Goal: Transaction & Acquisition: Purchase product/service

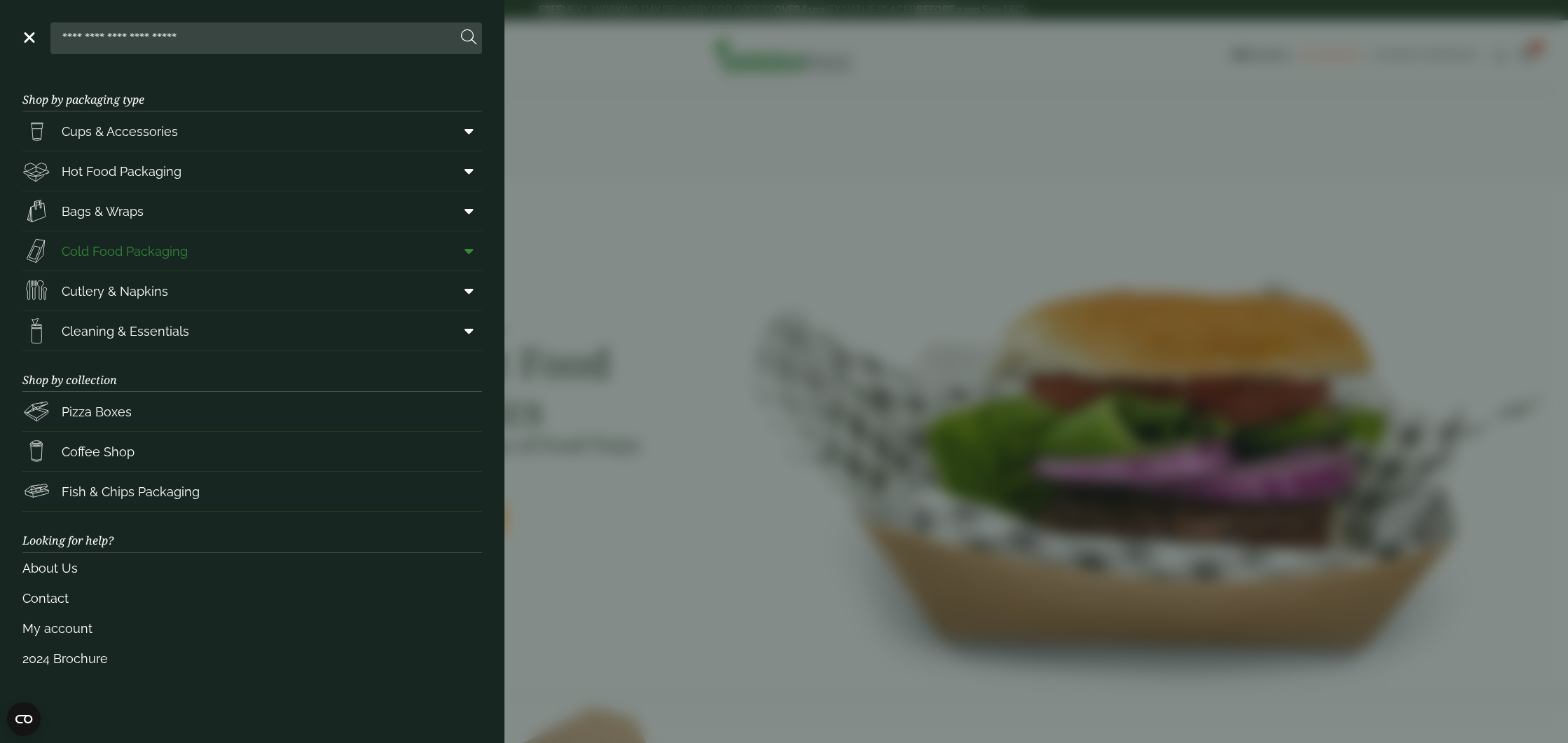
click at [140, 248] on span "Cold Food Packaging" at bounding box center [125, 251] width 126 height 19
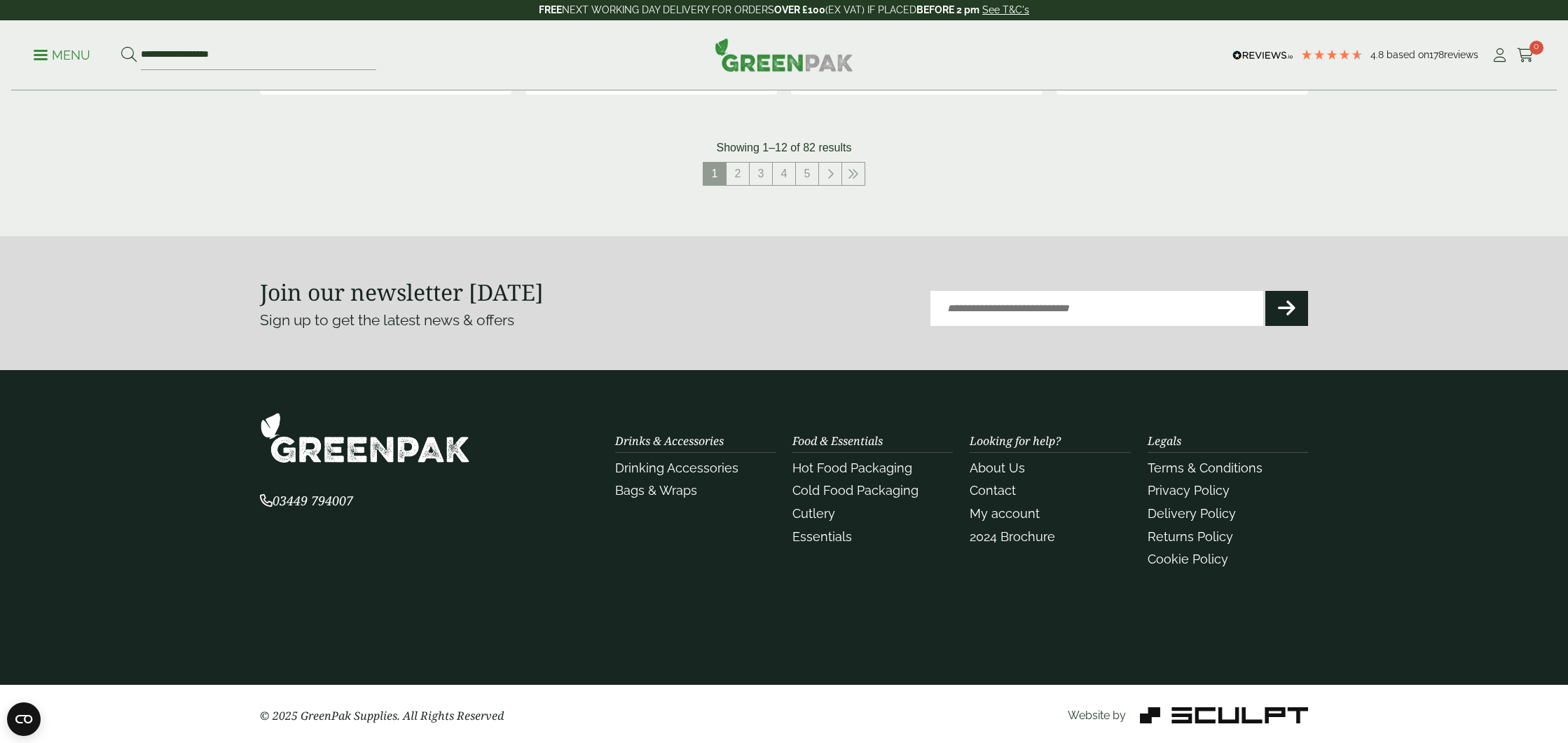
scroll to position [1659, 0]
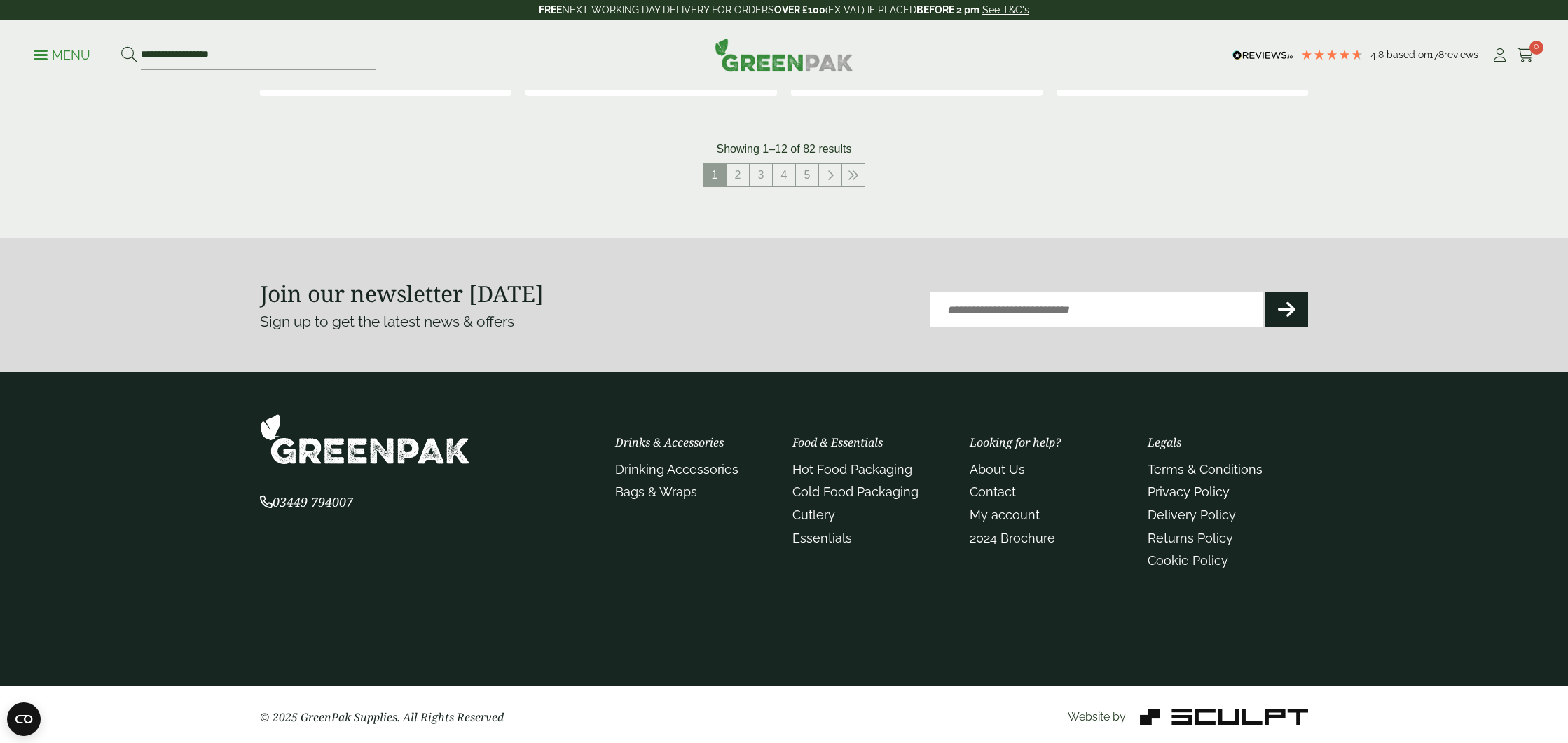
click at [53, 53] on p "Menu" at bounding box center [62, 55] width 57 height 17
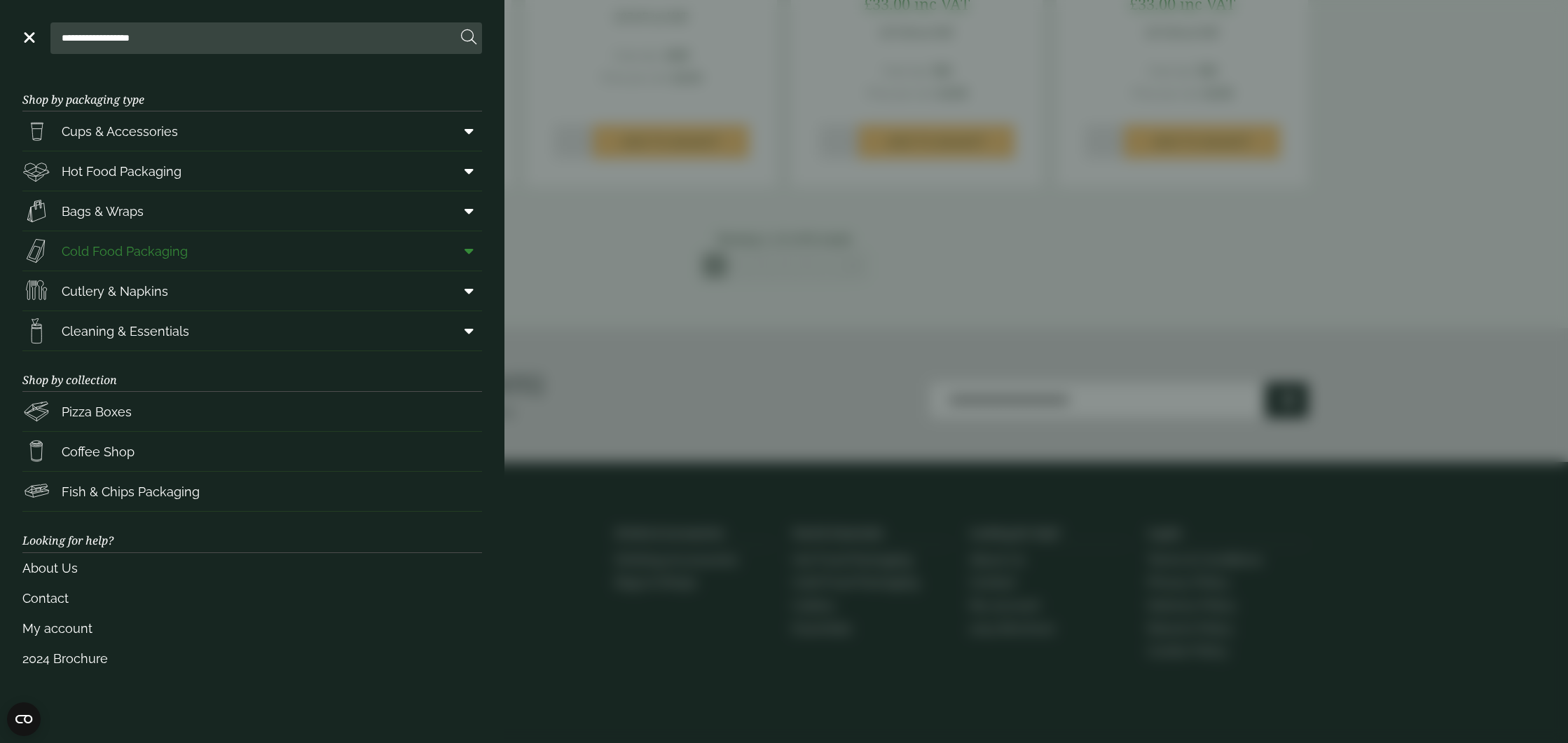
click at [470, 260] on span at bounding box center [466, 251] width 32 height 27
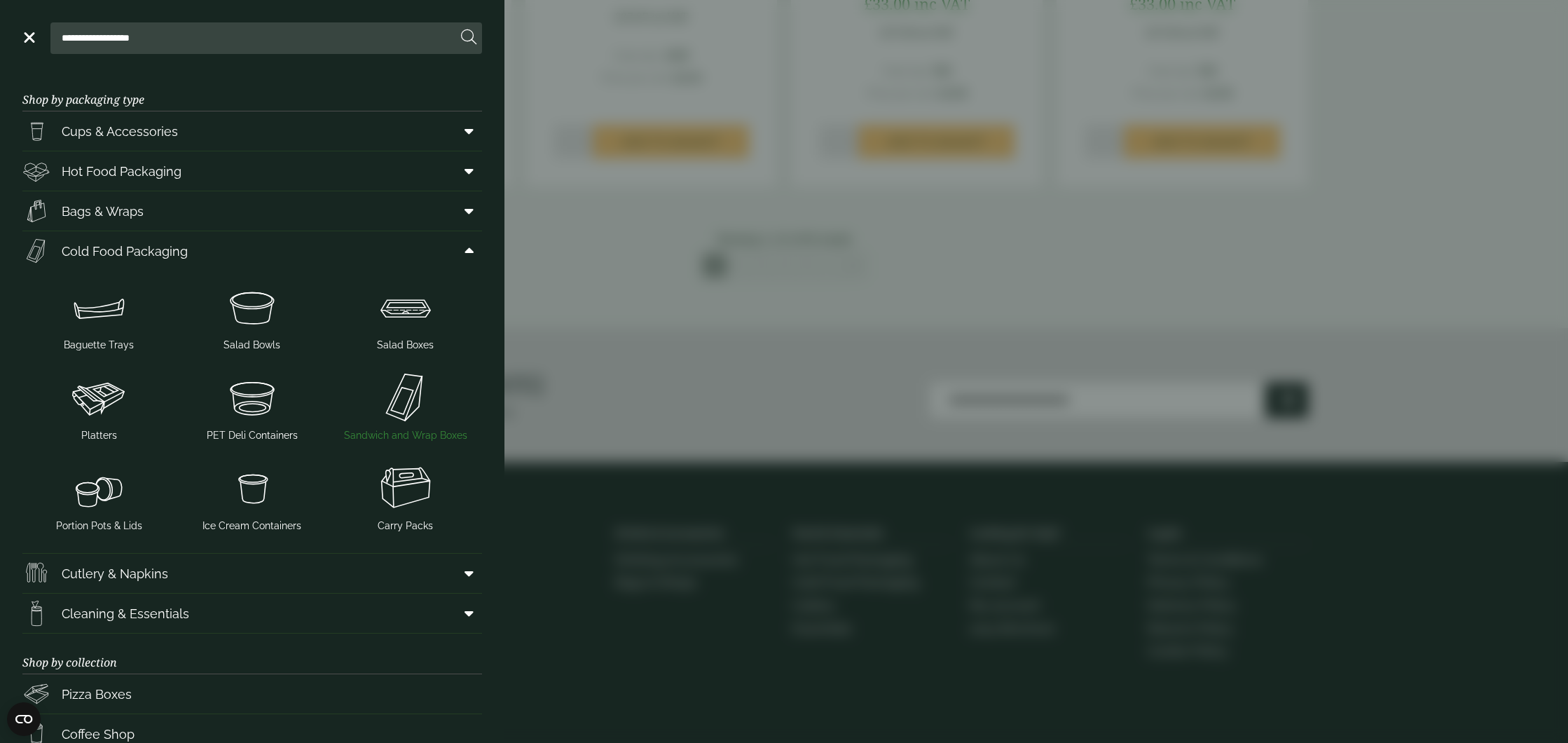
click at [421, 407] on img at bounding box center [405, 397] width 143 height 56
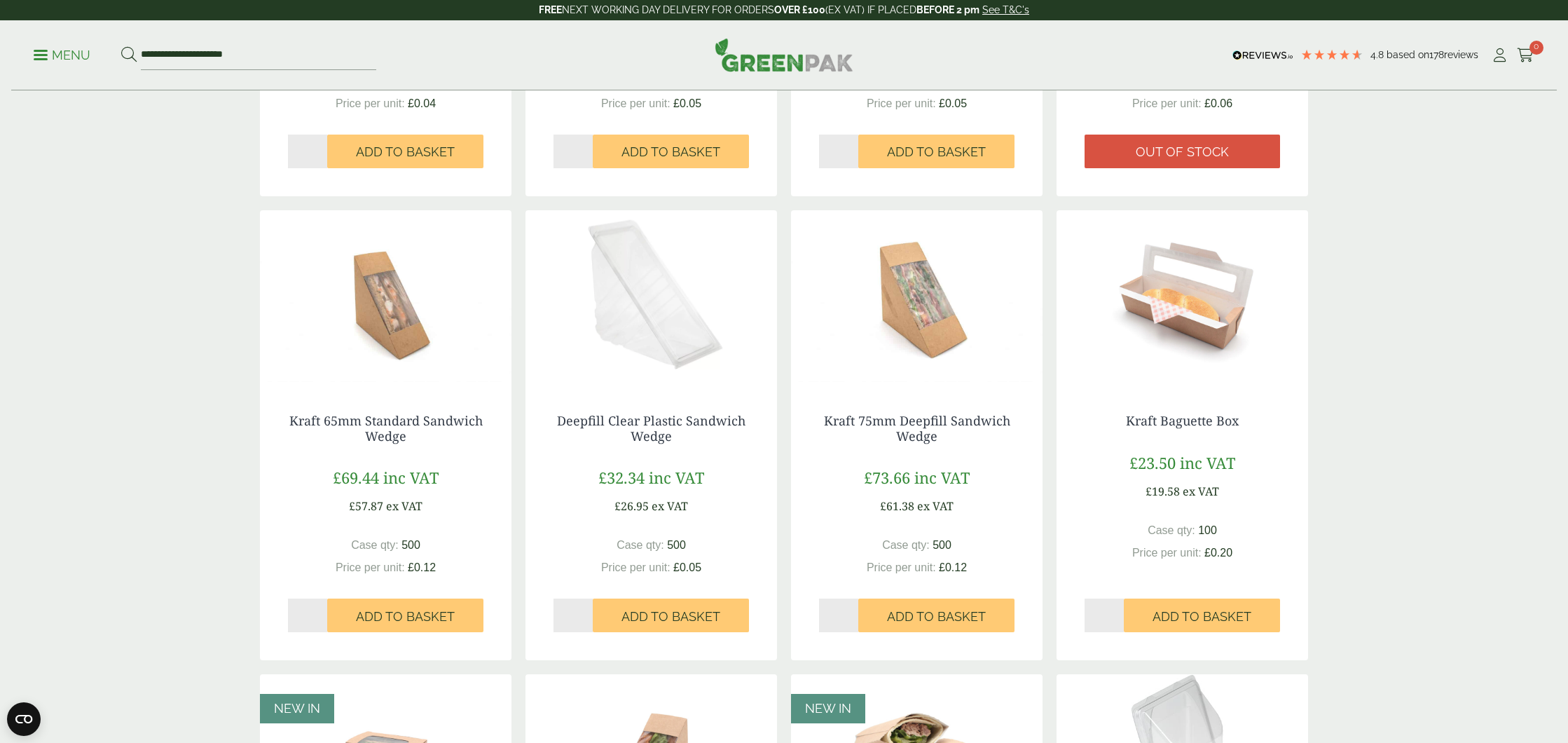
scroll to position [600, 0]
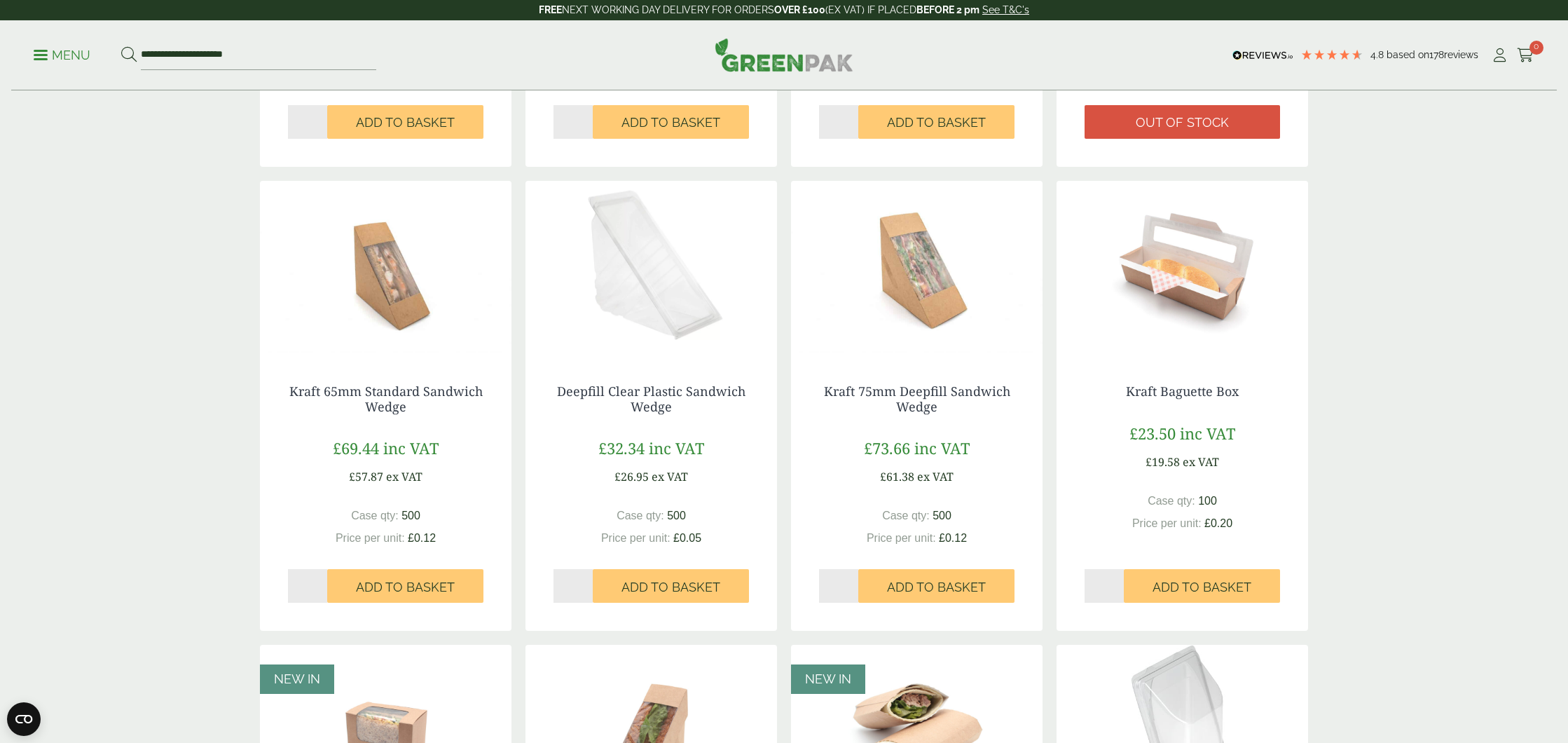
click at [586, 582] on input "*" at bounding box center [573, 586] width 39 height 34
type input "*"
click at [588, 581] on input "*" at bounding box center [573, 586] width 39 height 34
click at [634, 586] on span "Add to Basket" at bounding box center [671, 587] width 99 height 15
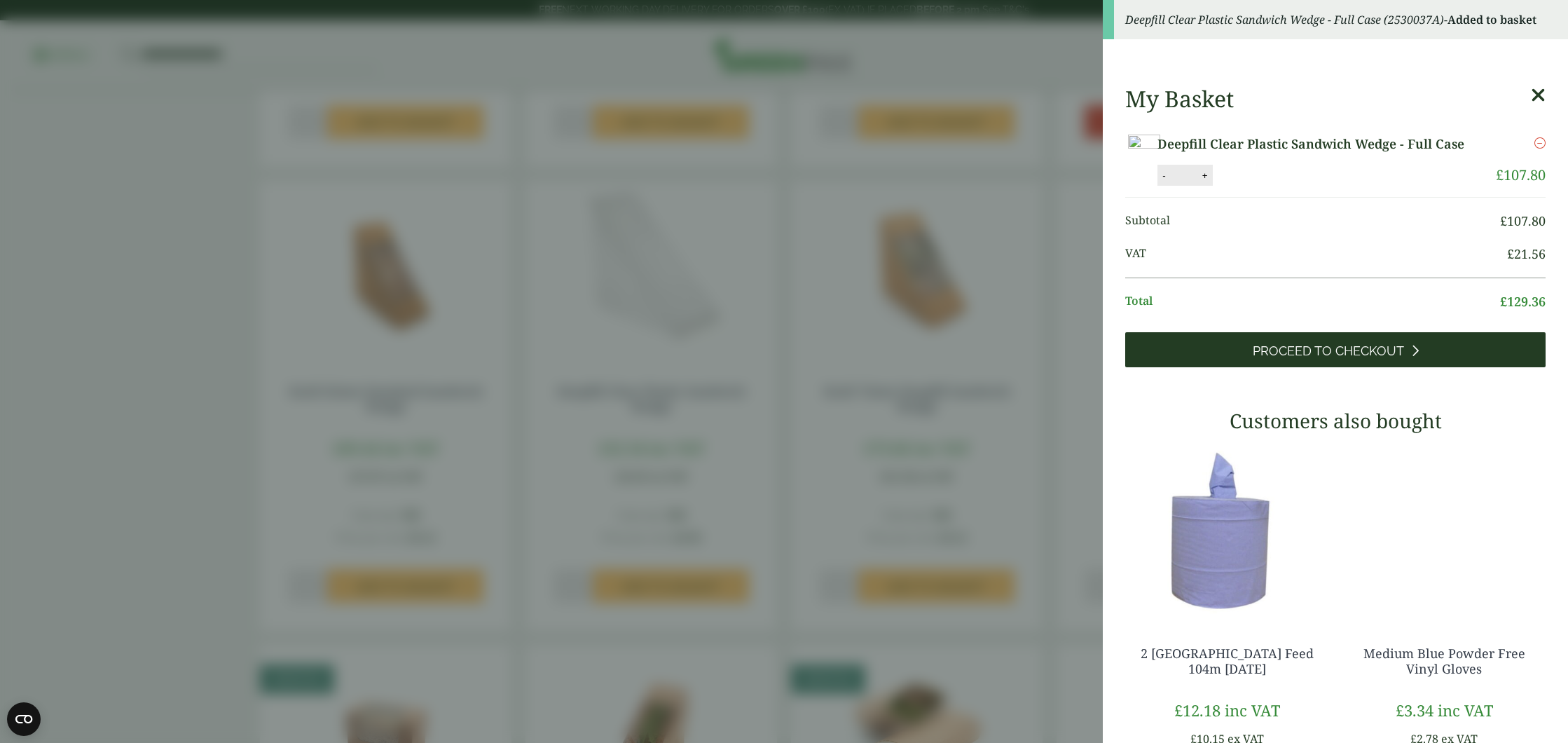
click at [1403, 339] on link "Proceed to Checkout" at bounding box center [1335, 350] width 421 height 35
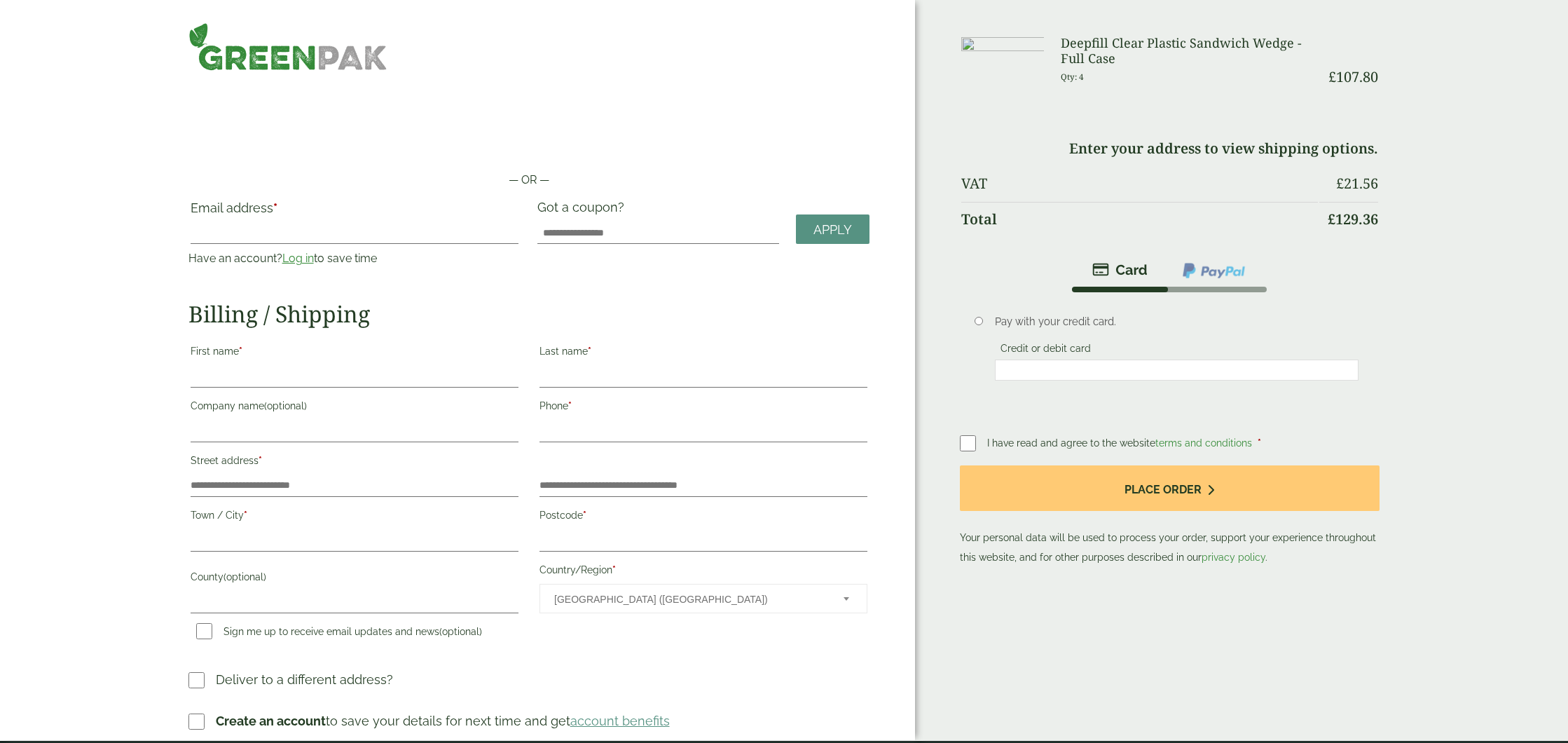
click at [306, 262] on link "Log in" at bounding box center [298, 258] width 32 height 13
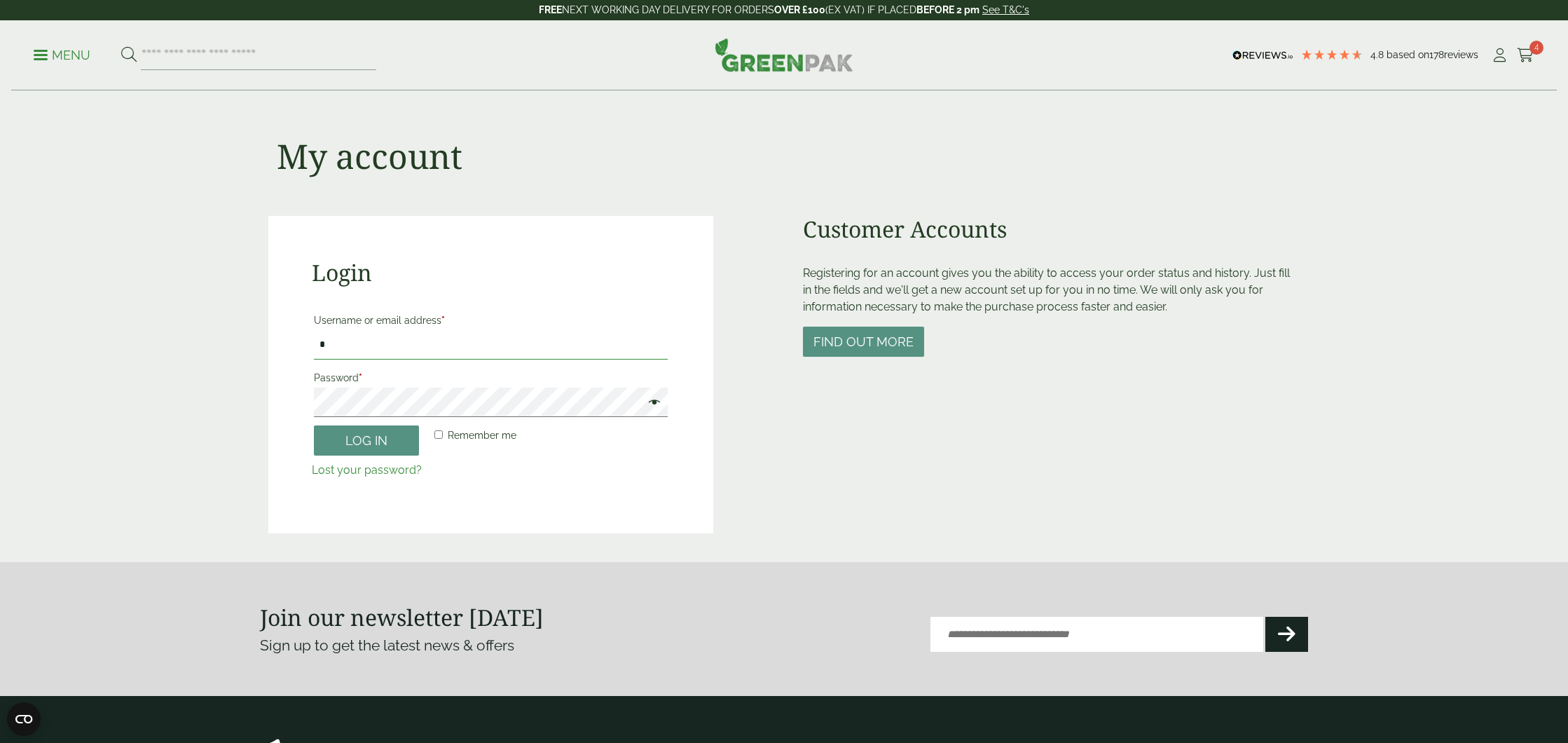
type input "**********"
click at [367, 440] on button "Log in" at bounding box center [367, 440] width 105 height 30
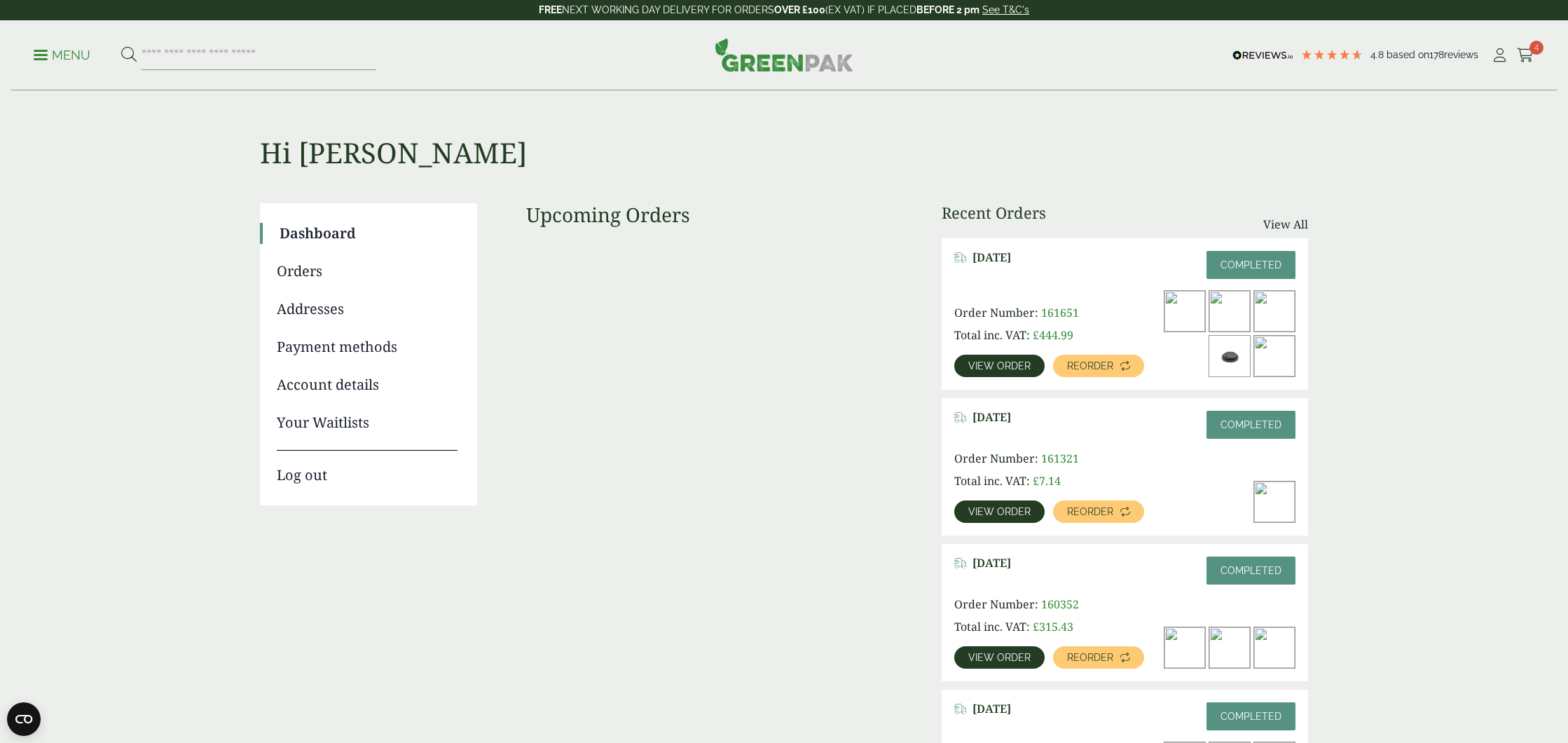
drag, startPoint x: 1546, startPoint y: 55, endPoint x: 1539, endPoint y: 55, distance: 7.0
click at [1545, 55] on div "Menu 4.8 Based on 178 reviews My Account" at bounding box center [784, 55] width 1546 height 70
click at [1536, 55] on div "Menu 4.8 Based on 178 reviews My Account" at bounding box center [784, 55] width 1546 height 70
click at [1522, 51] on icon at bounding box center [1525, 55] width 18 height 14
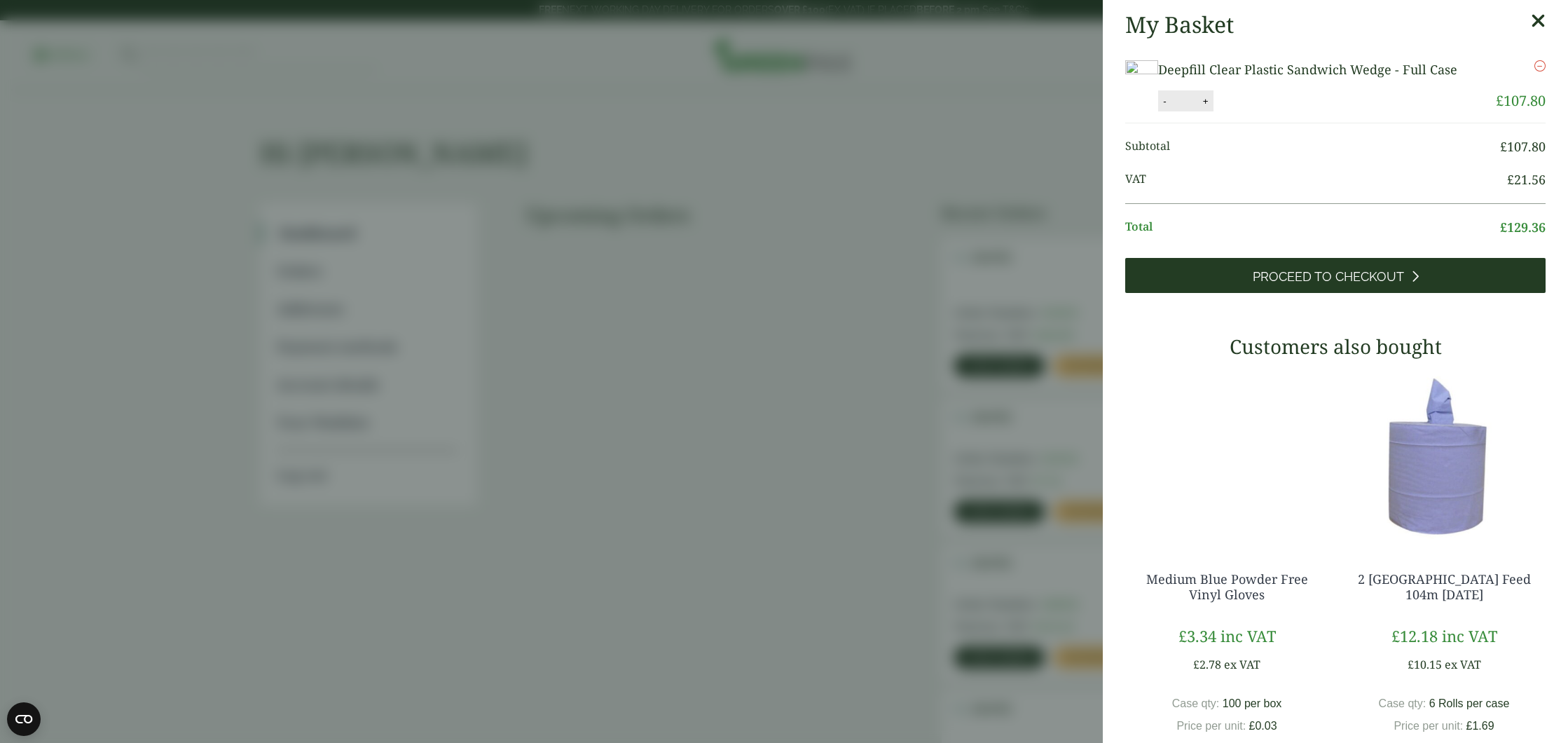
click at [1319, 279] on span "Proceed to Checkout" at bounding box center [1329, 277] width 152 height 15
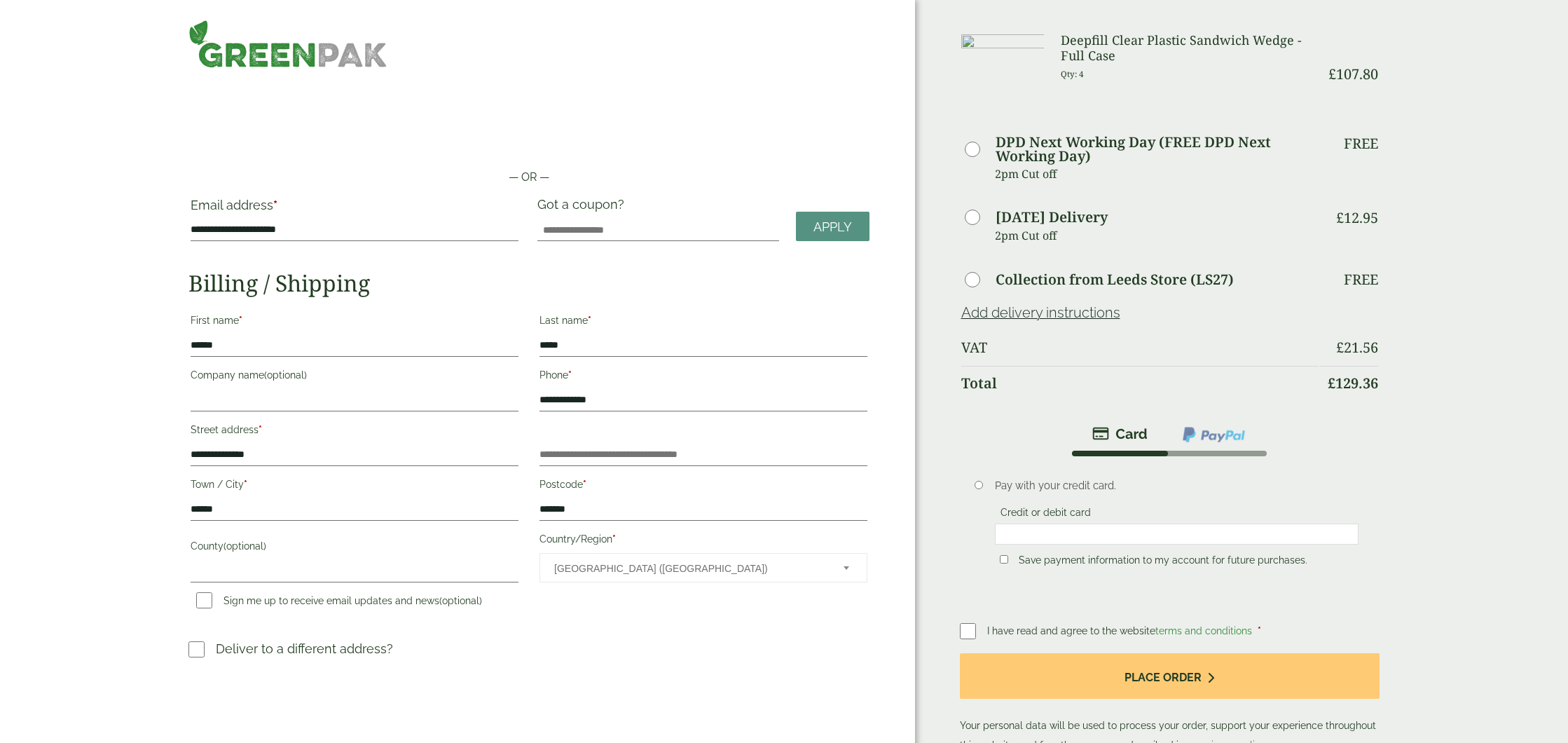
scroll to position [3, 0]
click at [340, 457] on input "**********" at bounding box center [354, 455] width 328 height 22
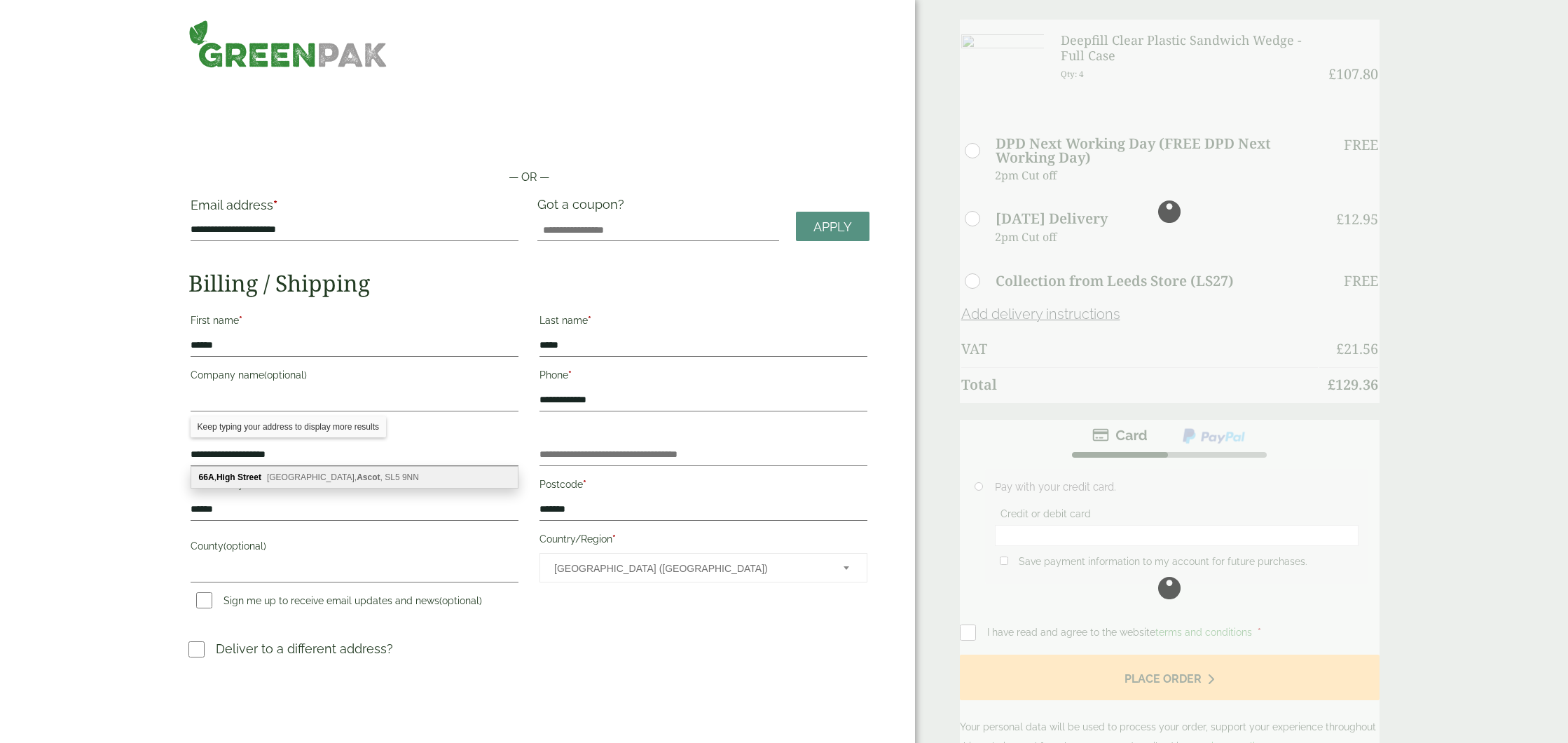
click at [355, 475] on span "Sunninghill, Ascot , SL5 9NN" at bounding box center [343, 477] width 152 height 10
type input "**********"
type input "*****"
type input "*******"
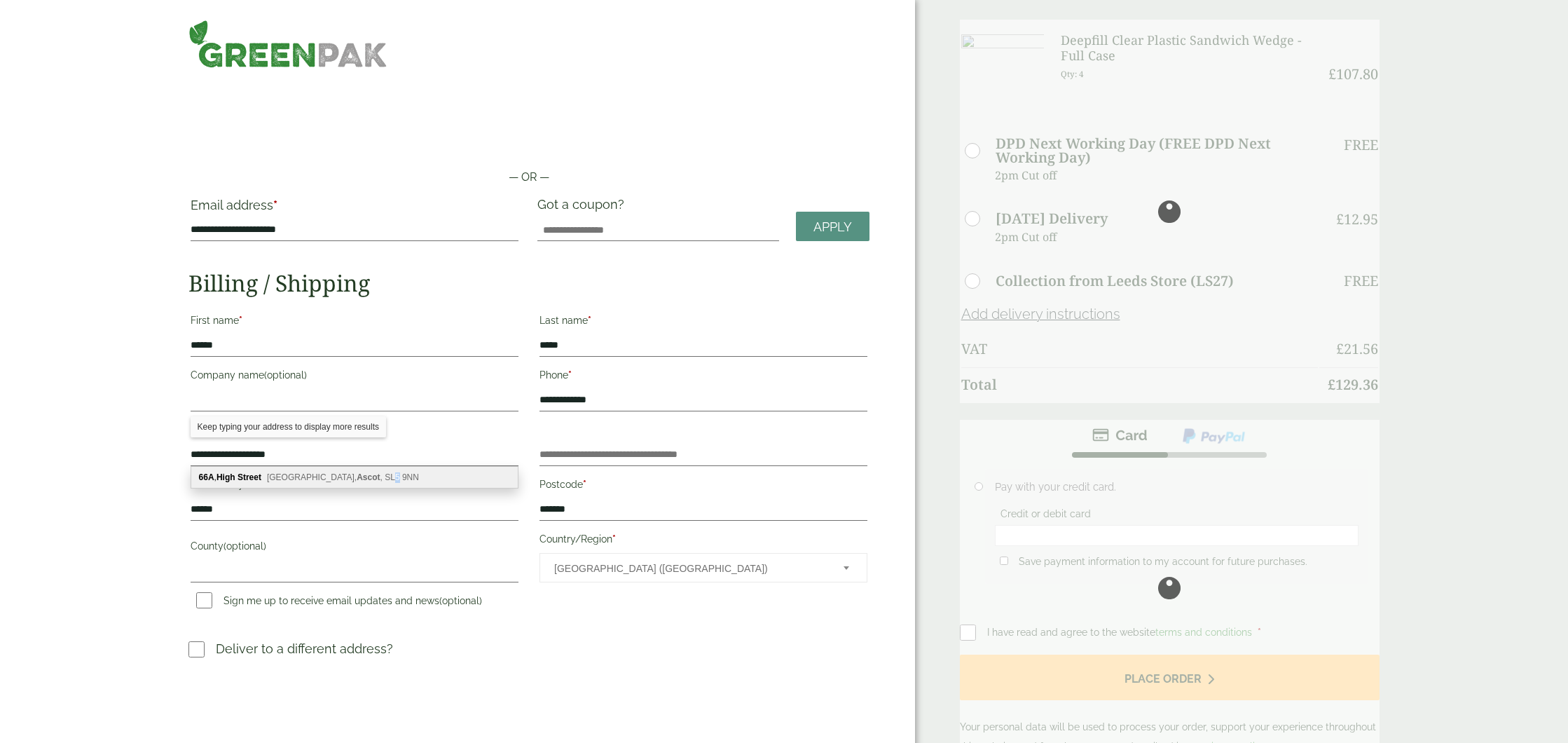
type input "*********"
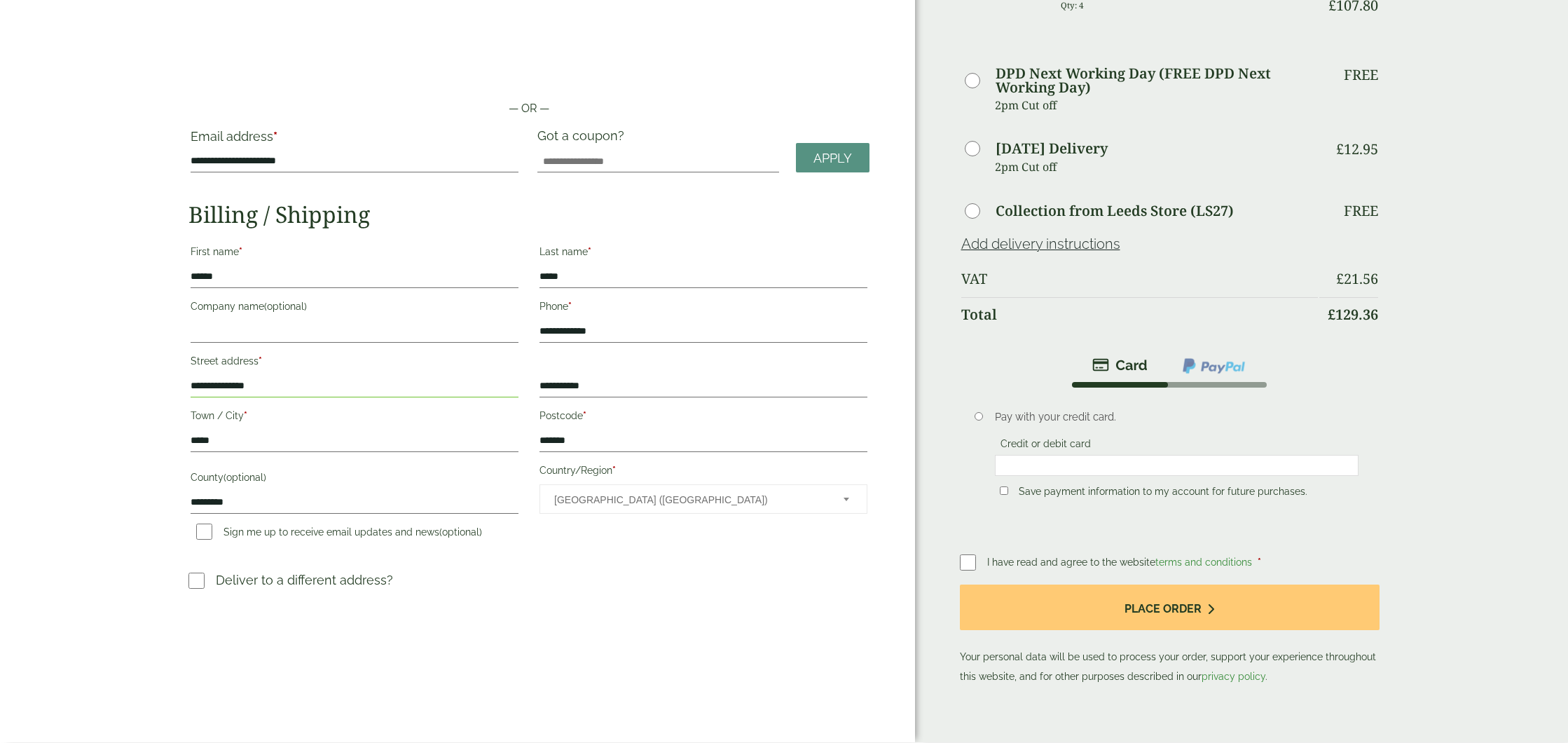
scroll to position [74, 0]
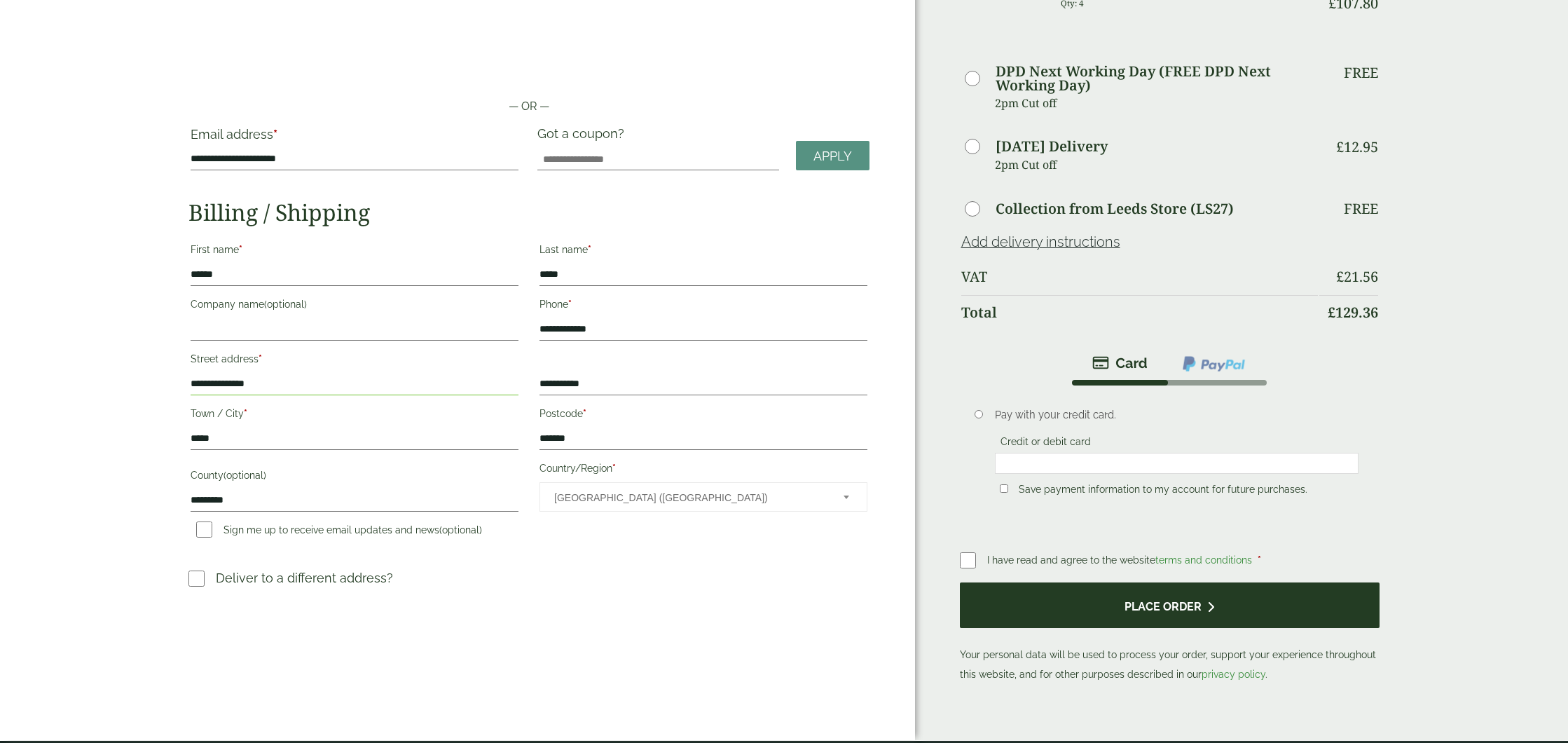
click at [1051, 582] on button "Place order" at bounding box center [1170, 605] width 421 height 46
click at [1083, 582] on button "Place order" at bounding box center [1170, 605] width 421 height 46
click at [1083, 572] on div at bounding box center [784, 333] width 1568 height 813
click at [1282, 582] on button "Place order" at bounding box center [1170, 605] width 421 height 46
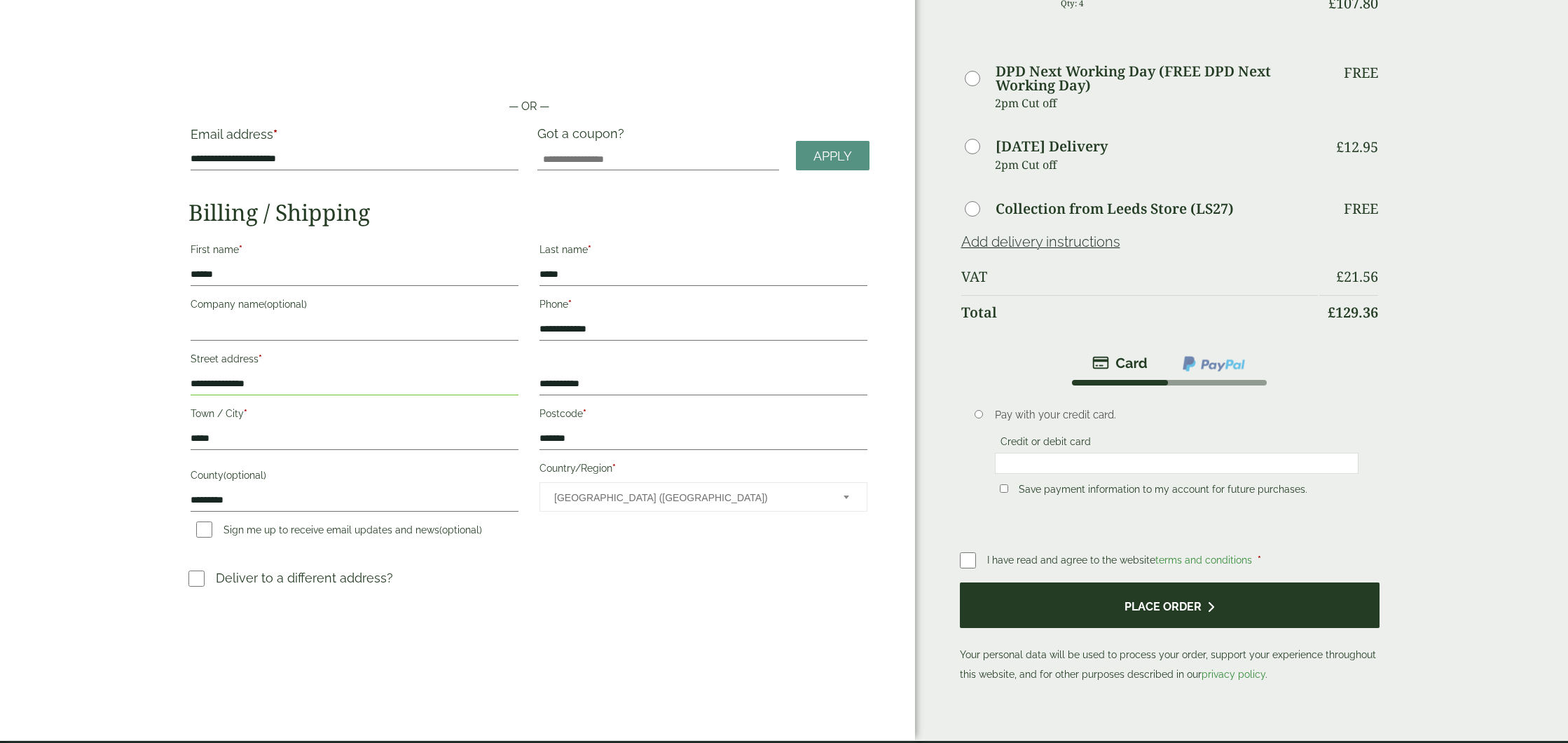
click at [1282, 582] on button "Place order" at bounding box center [1170, 605] width 421 height 46
click at [1206, 582] on button "Place order" at bounding box center [1170, 605] width 421 height 46
click at [1206, 580] on div at bounding box center [784, 333] width 1568 height 813
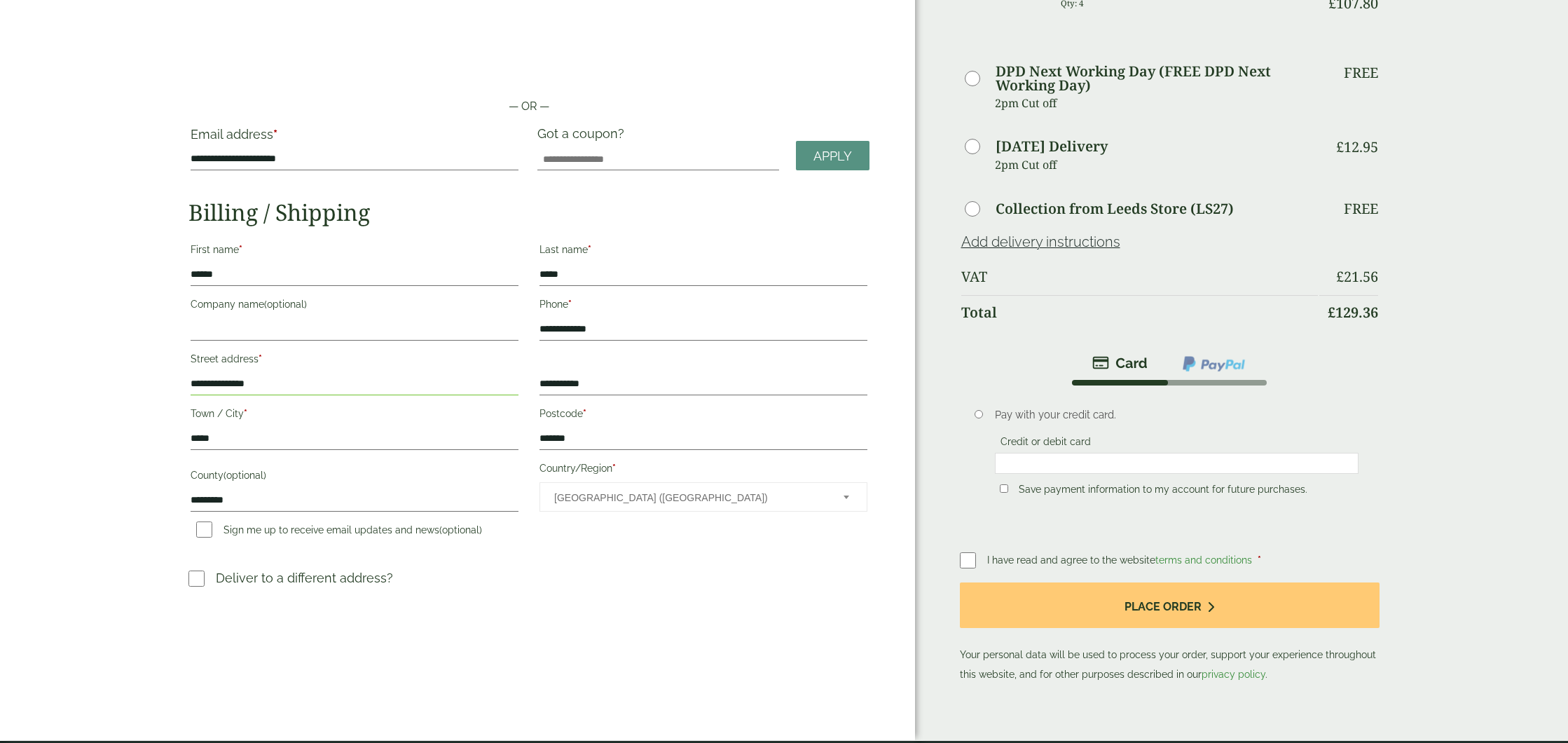
click at [1039, 436] on label "Credit or debit card" at bounding box center [1046, 444] width 102 height 15
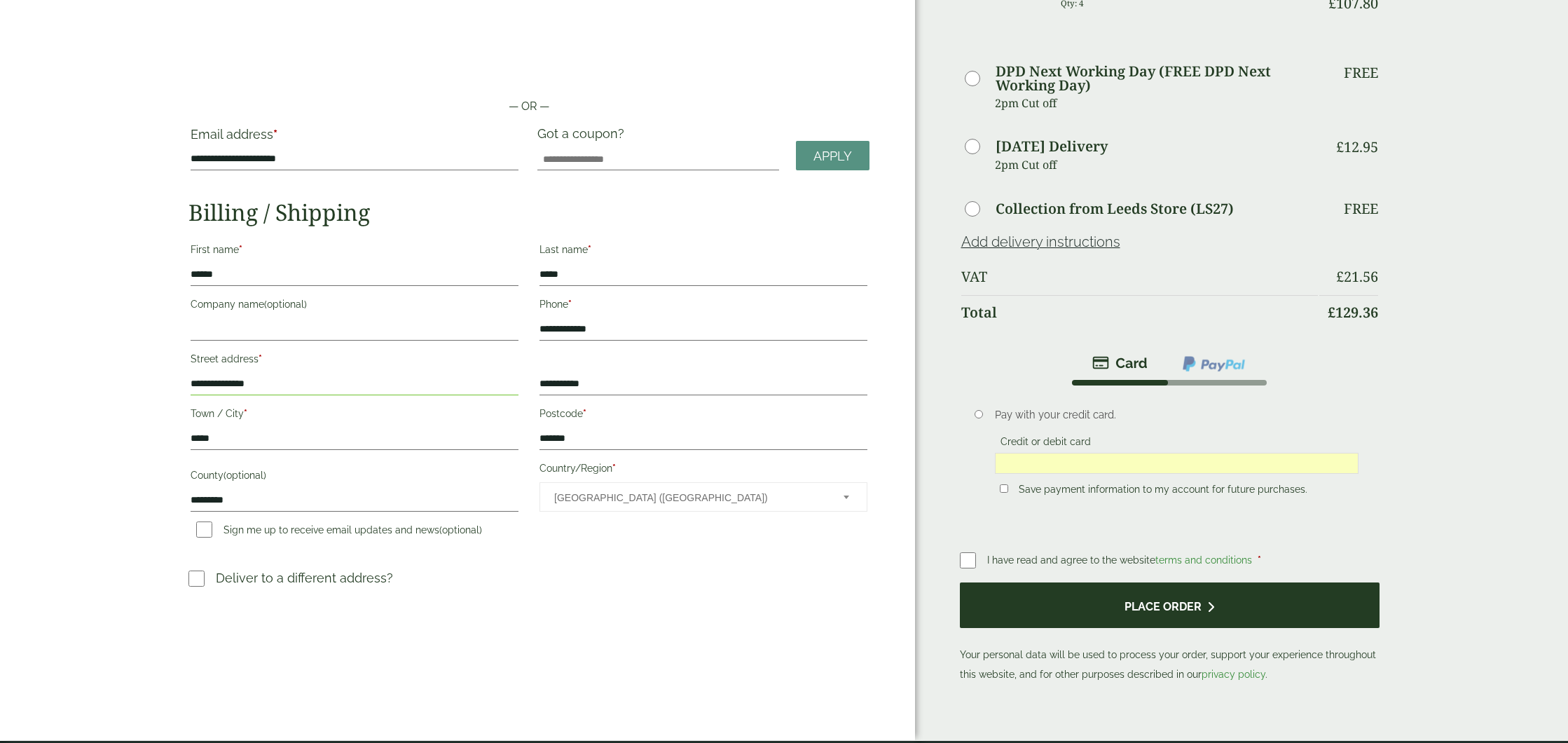
click at [1095, 582] on button "Place order" at bounding box center [1170, 605] width 421 height 46
